Goal: Find specific page/section: Find specific page/section

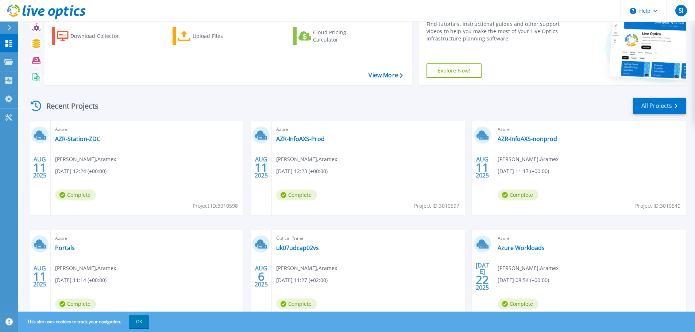
scroll to position [72, 0]
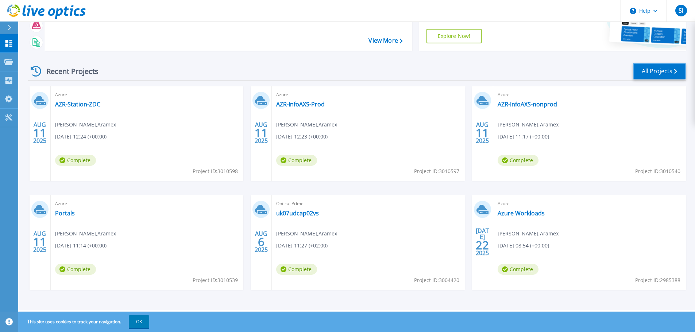
click at [657, 74] on link "All Projects" at bounding box center [659, 71] width 53 height 16
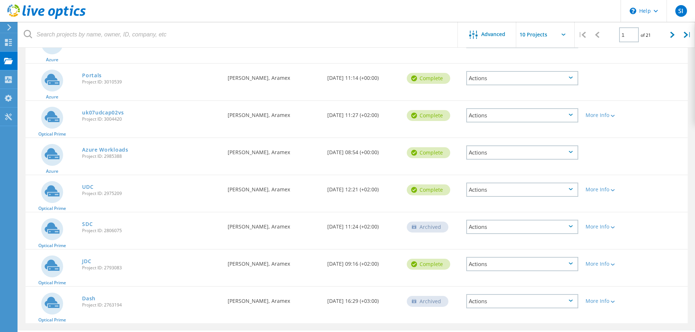
scroll to position [203, 0]
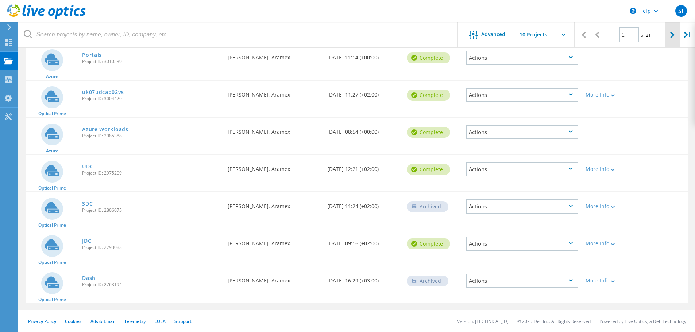
drag, startPoint x: 673, startPoint y: 31, endPoint x: 670, endPoint y: 33, distance: 4.1
click at [673, 32] on lo-svg-helper at bounding box center [672, 34] width 4 height 6
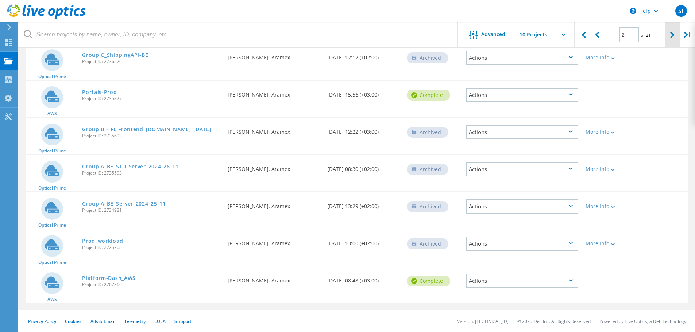
click at [670, 34] on div at bounding box center [672, 35] width 15 height 26
type input "3"
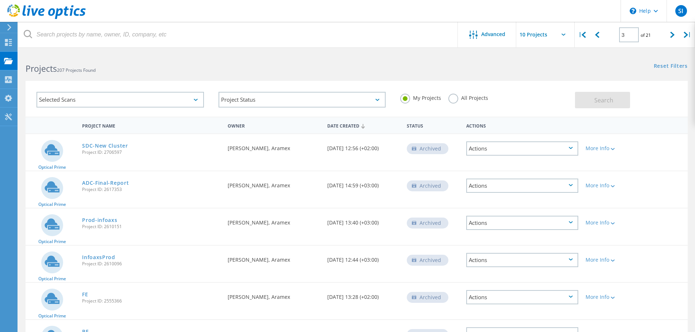
scroll to position [0, 0]
